Goal: Browse casually

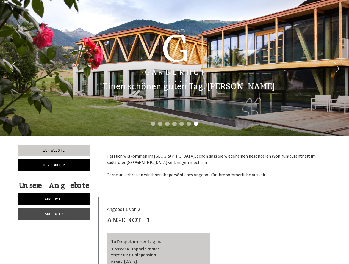
click at [174, 132] on div "Previous Next 1 2 3 4 5 6 7" at bounding box center [174, 68] width 349 height 136
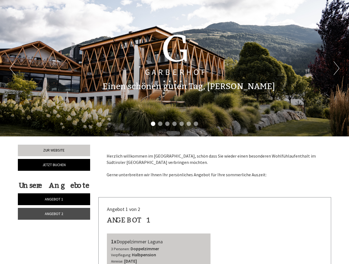
click at [12, 68] on button "Previous" at bounding box center [13, 68] width 6 height 14
click at [336, 68] on button "Next" at bounding box center [336, 68] width 6 height 14
click at [153, 124] on li "1" at bounding box center [153, 123] width 4 height 4
click at [160, 124] on li "2" at bounding box center [160, 123] width 4 height 4
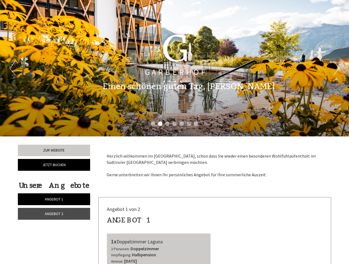
click at [167, 124] on li "3" at bounding box center [167, 123] width 4 height 4
click at [174, 124] on li "4" at bounding box center [174, 123] width 4 height 4
click at [182, 124] on li "5" at bounding box center [181, 123] width 4 height 4
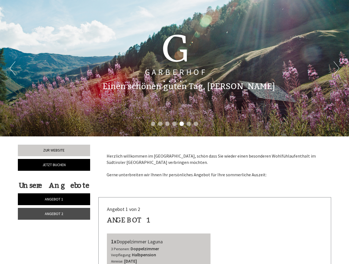
click at [189, 124] on li "6" at bounding box center [188, 123] width 4 height 4
click at [196, 124] on li "7" at bounding box center [196, 123] width 4 height 4
